Goal: Find contact information: Find contact information

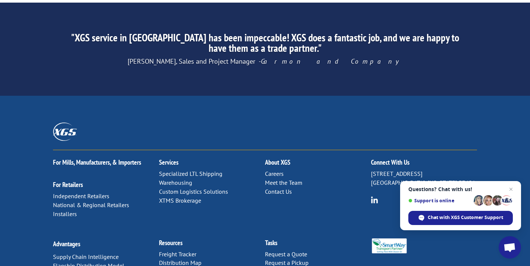
scroll to position [1209, 0]
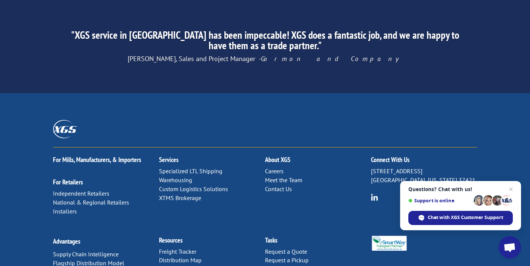
click at [289, 186] on link "Contact Us" at bounding box center [278, 189] width 27 height 7
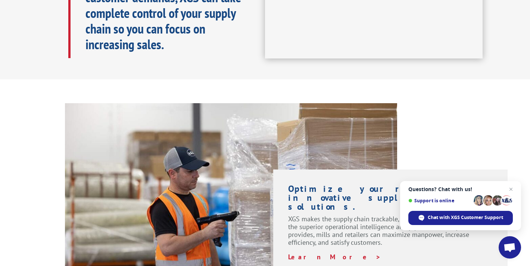
scroll to position [349, 0]
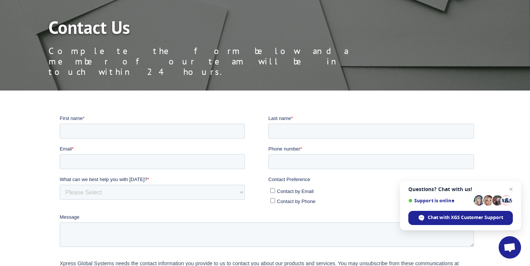
scroll to position [77, 0]
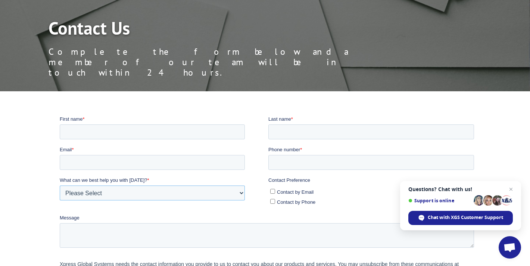
click at [219, 194] on select "Please Select Quoting, Opening New Account, or New Business Opportunity Shipmen…" at bounding box center [152, 193] width 185 height 15
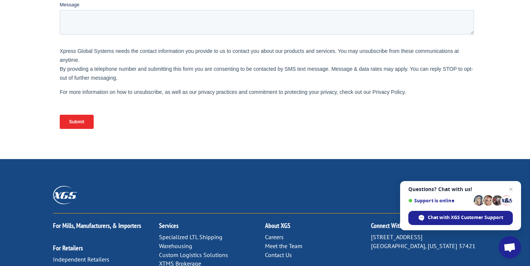
scroll to position [0, 0]
